Goal: Information Seeking & Learning: Learn about a topic

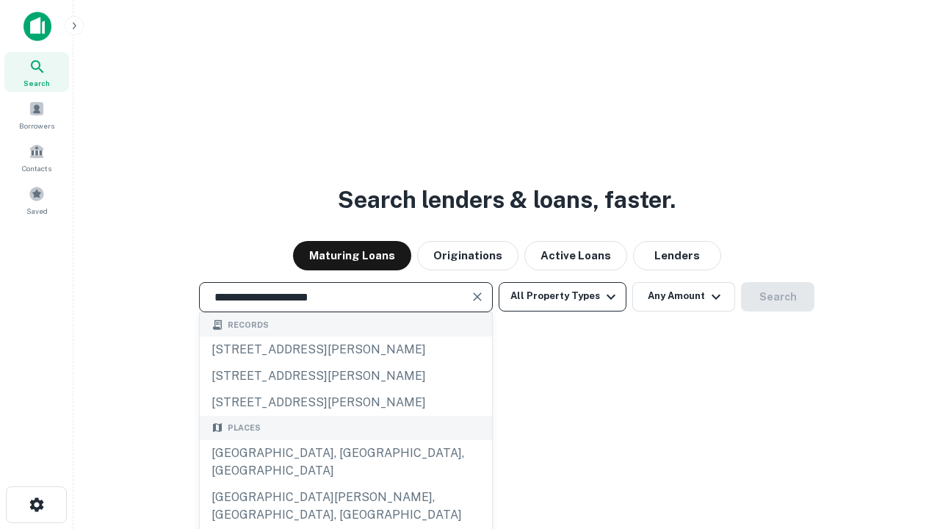
click at [345, 484] on div "Santa Monica, CA, USA" at bounding box center [346, 462] width 292 height 44
click at [562, 296] on button "All Property Types" at bounding box center [563, 296] width 128 height 29
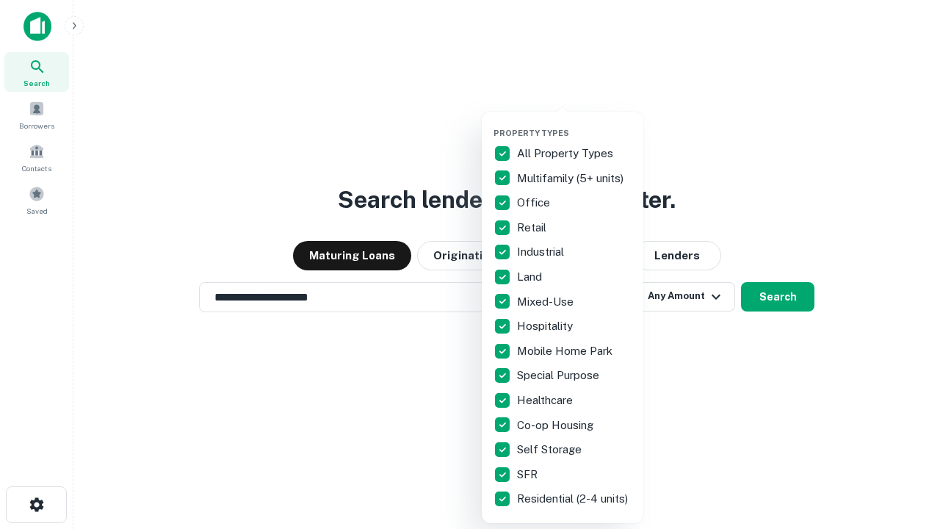
type input "**********"
click at [574, 123] on button "button" at bounding box center [574, 123] width 162 height 1
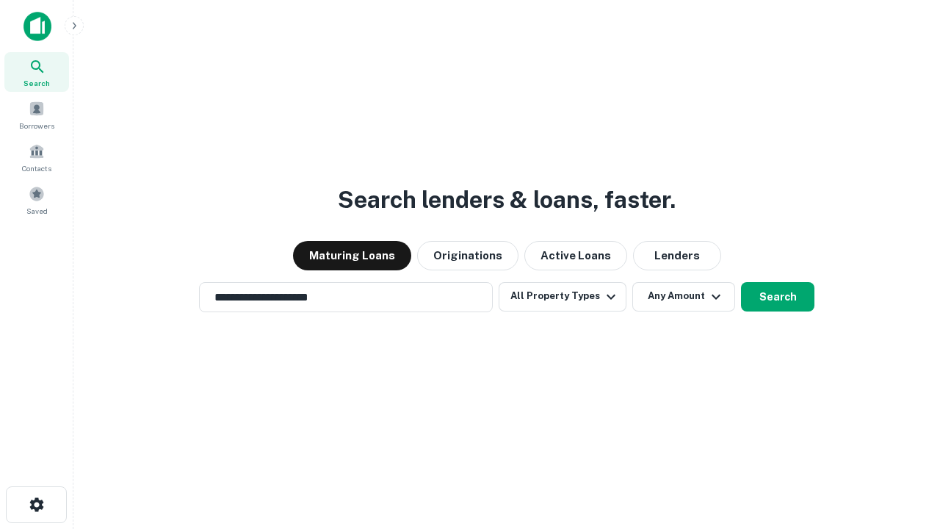
scroll to position [23, 0]
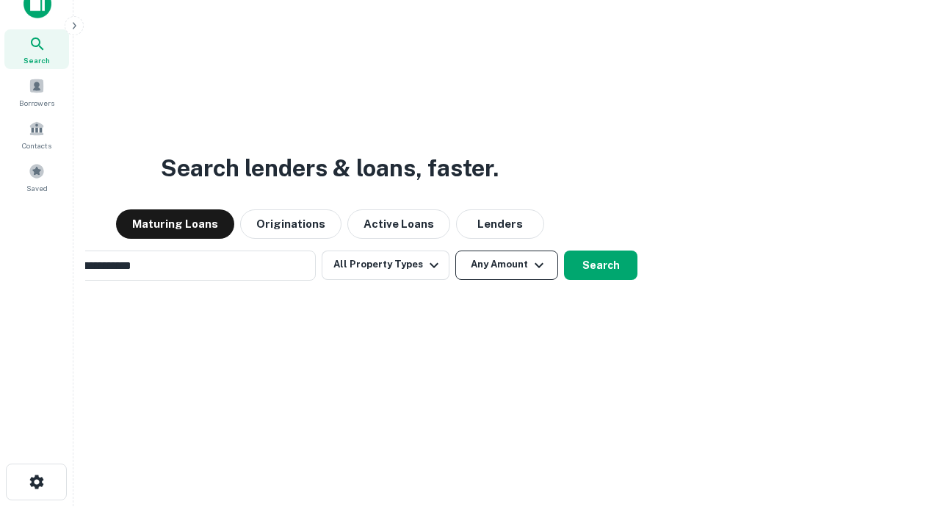
click at [455, 250] on button "Any Amount" at bounding box center [506, 264] width 103 height 29
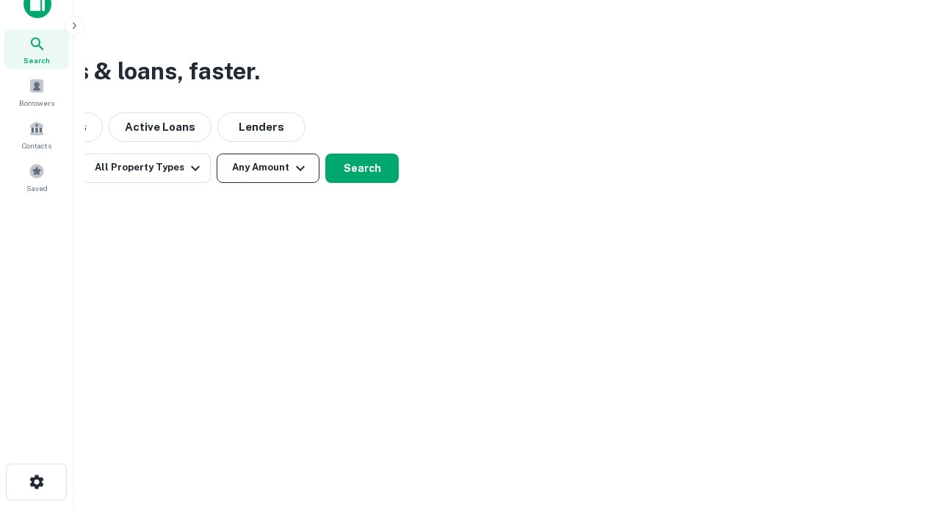
scroll to position [23, 0]
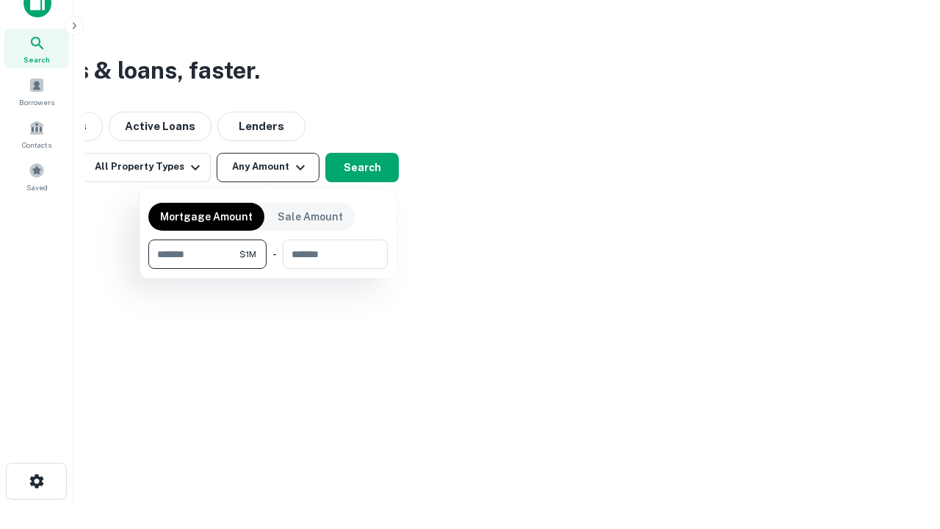
type input "*******"
click at [268, 269] on button "button" at bounding box center [267, 269] width 239 height 1
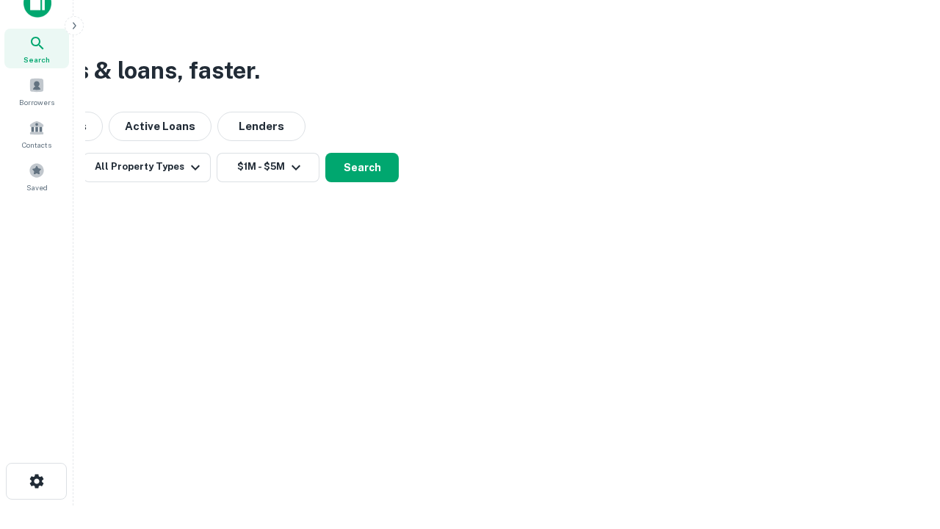
scroll to position [23, 0]
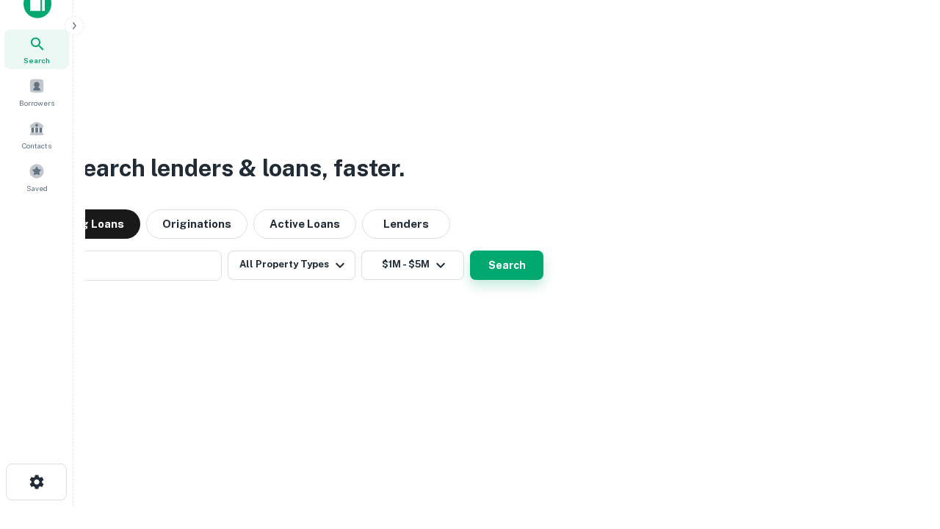
click at [470, 250] on button "Search" at bounding box center [506, 264] width 73 height 29
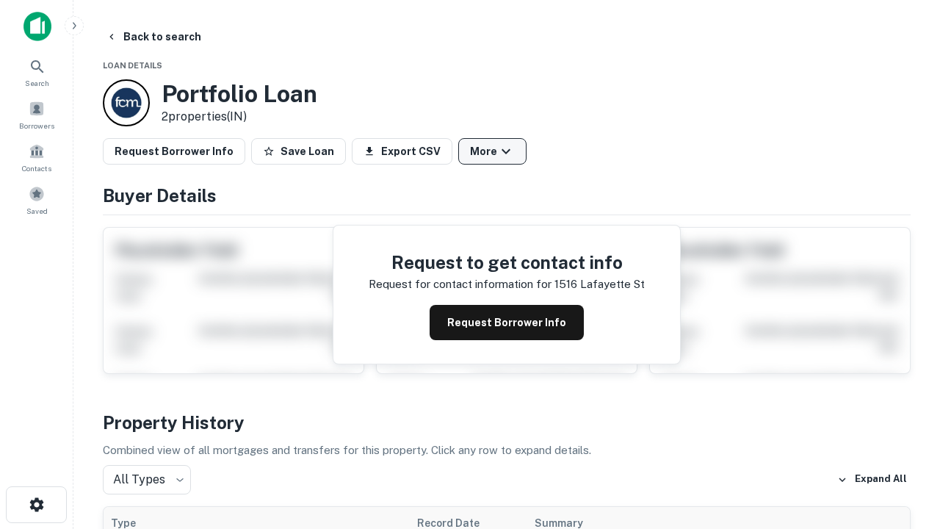
click at [492, 151] on button "More" at bounding box center [492, 151] width 68 height 26
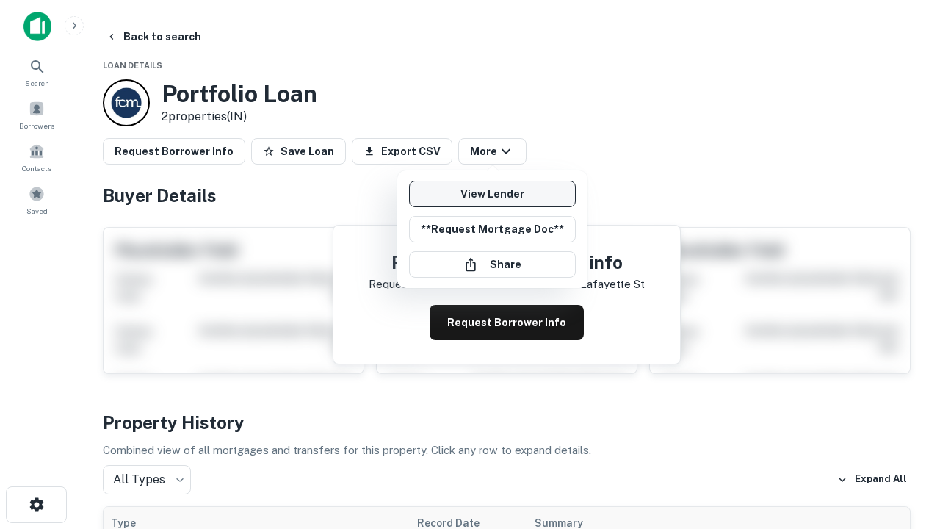
click at [492, 194] on link "View Lender" at bounding box center [492, 194] width 167 height 26
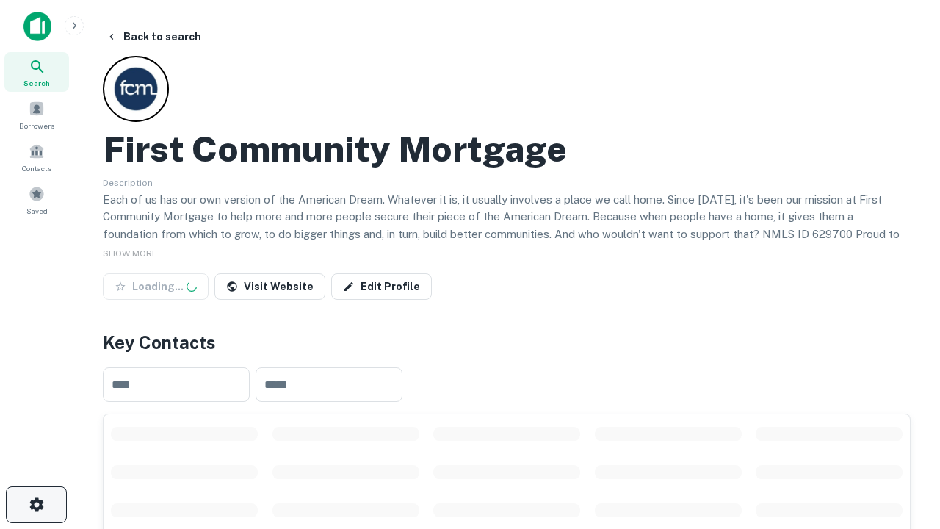
click at [36, 504] on icon "button" at bounding box center [37, 505] width 18 height 18
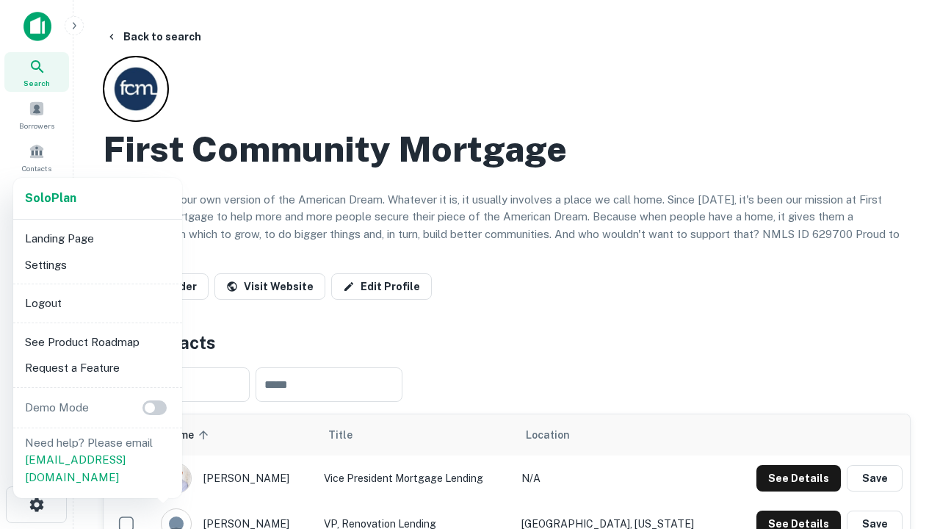
click at [97, 303] on li "Logout" at bounding box center [97, 303] width 157 height 26
